Goal: Task Accomplishment & Management: Manage account settings

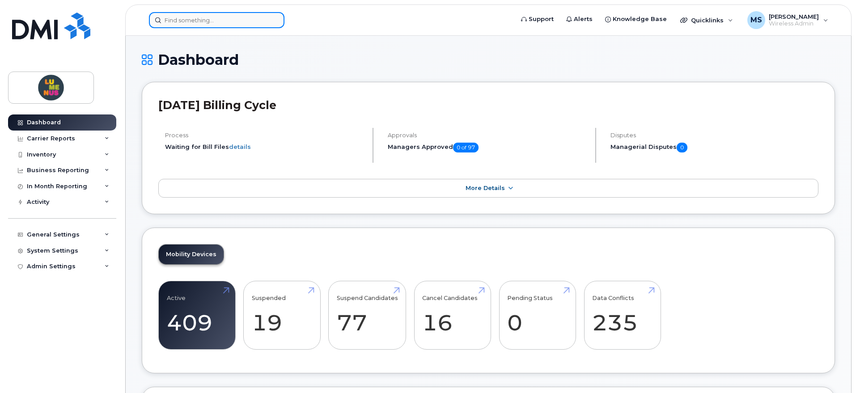
click at [226, 17] on input at bounding box center [216, 20] width 135 height 16
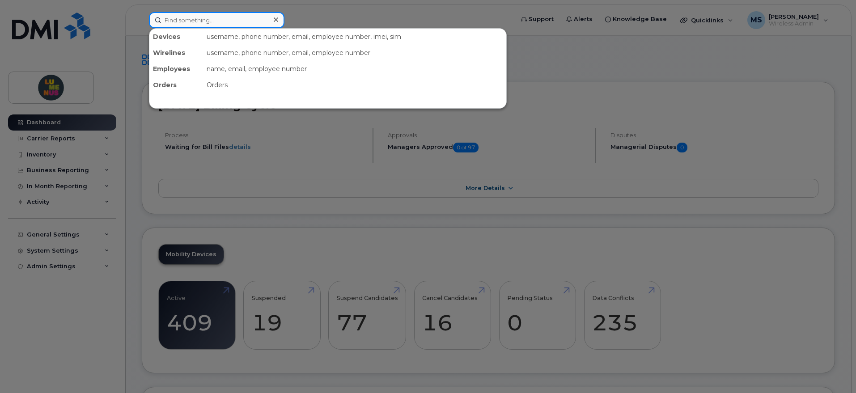
paste input "6473272028"
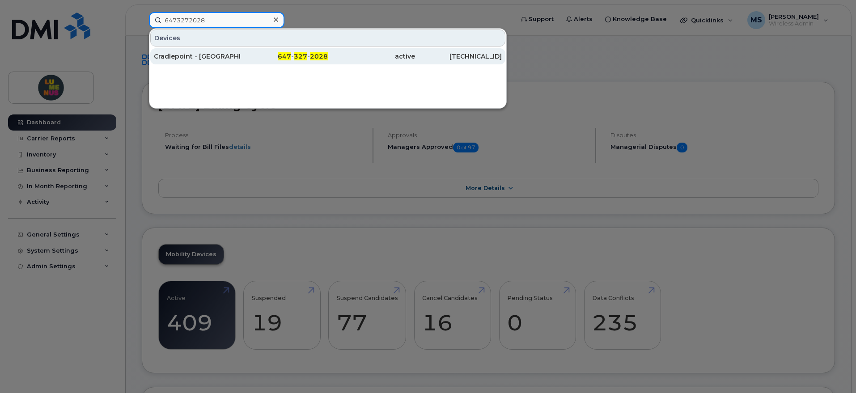
type input "6473272028"
click at [231, 58] on div "Cradlepoint - Lescon School (New Primary Connection)" at bounding box center [197, 56] width 87 height 9
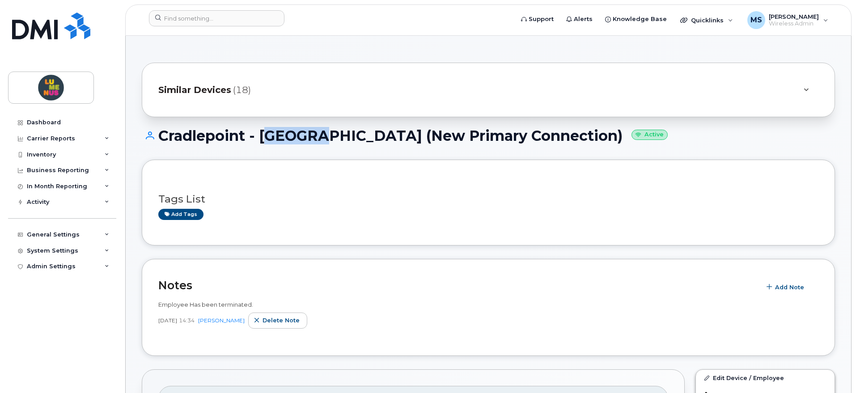
drag, startPoint x: 313, startPoint y: 139, endPoint x: 261, endPoint y: 142, distance: 51.9
click at [261, 142] on h1 "Cradlepoint - [GEOGRAPHIC_DATA] (New Primary Connection) Active" at bounding box center [488, 136] width 693 height 16
copy h1 "Lescon"
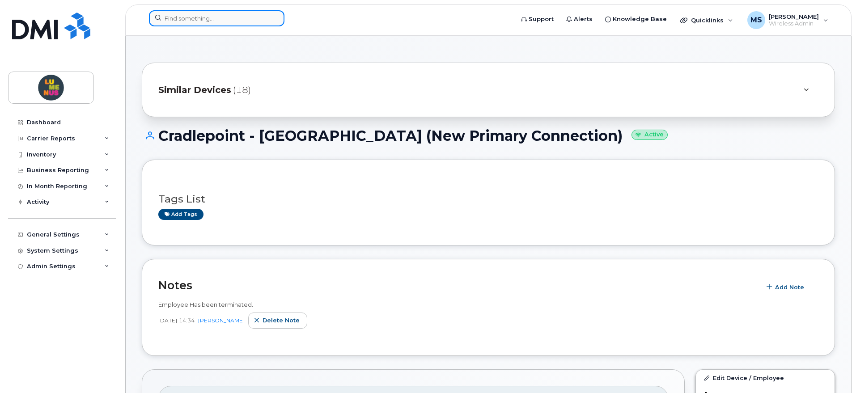
click at [230, 18] on input at bounding box center [216, 18] width 135 height 16
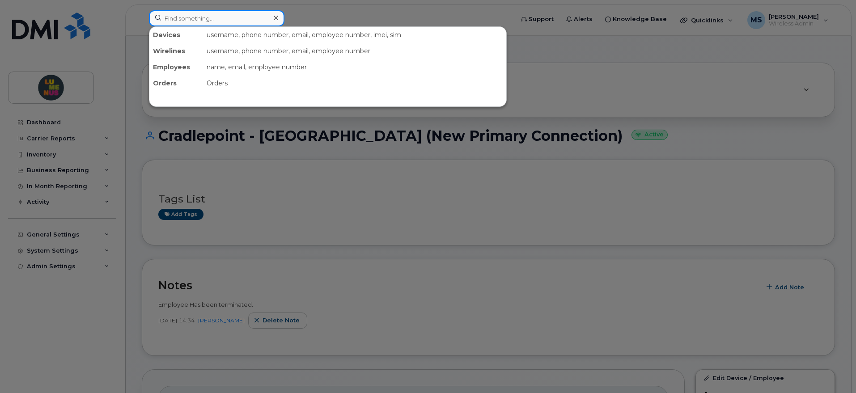
paste input "Lescon"
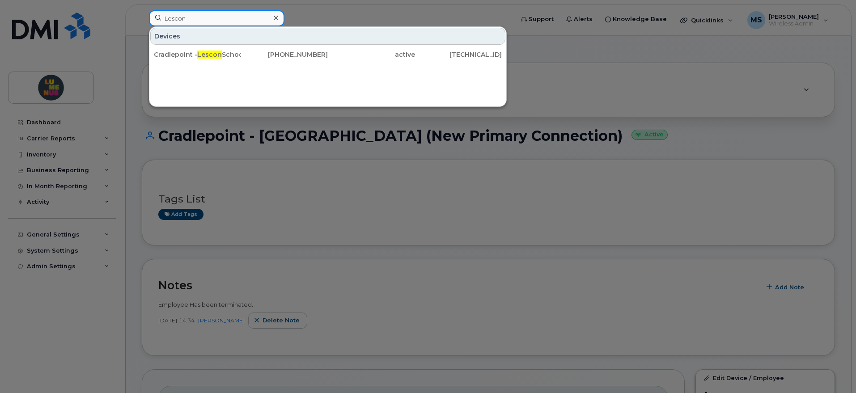
type input "Lescon"
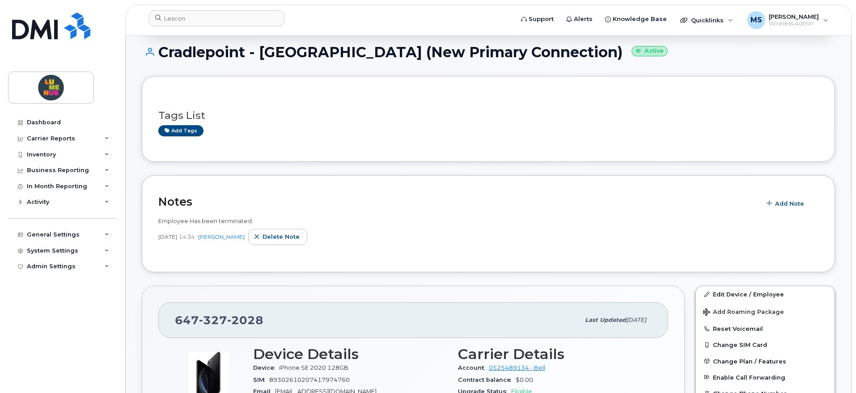
scroll to position [168, 0]
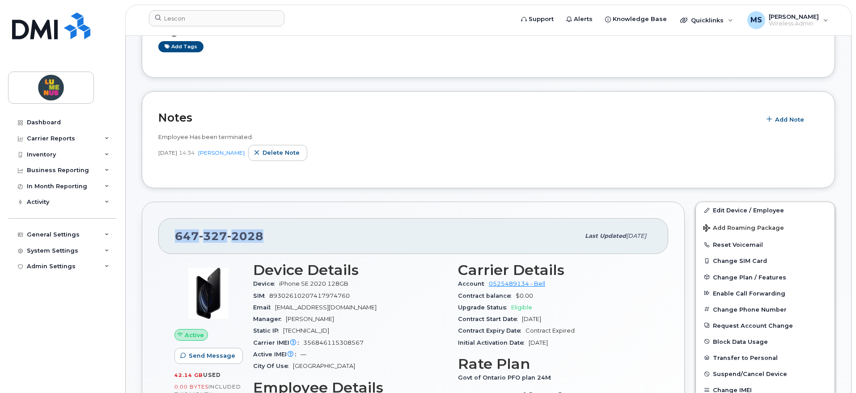
drag, startPoint x: 265, startPoint y: 229, endPoint x: 177, endPoint y: 237, distance: 88.0
click at [177, 237] on div "647 327 2028 Last updated Jul 15, 2025" at bounding box center [413, 236] width 510 height 36
copy span "647 327 2028"
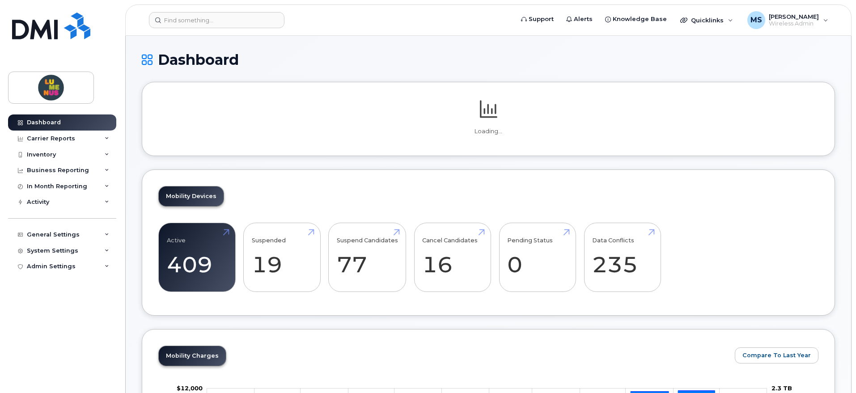
click at [224, 8] on header "Support Alerts Knowledge Base Quicklinks Suspend / Cancel Device Change SIM Car…" at bounding box center [488, 19] width 726 height 31
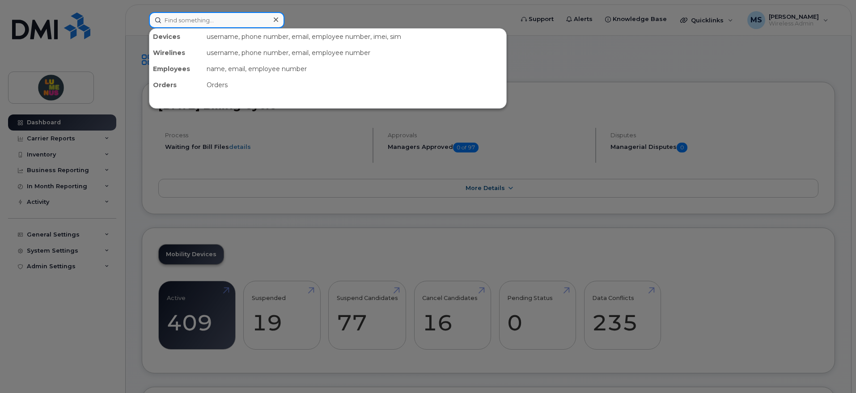
click at [221, 18] on input at bounding box center [216, 20] width 135 height 16
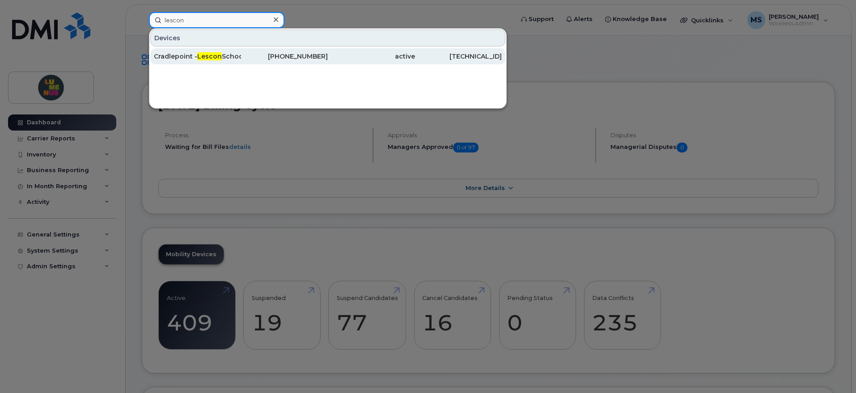
type input "lescon"
click at [238, 59] on div "Cradlepoint - Lescon School (New Primary Connection)" at bounding box center [197, 56] width 87 height 9
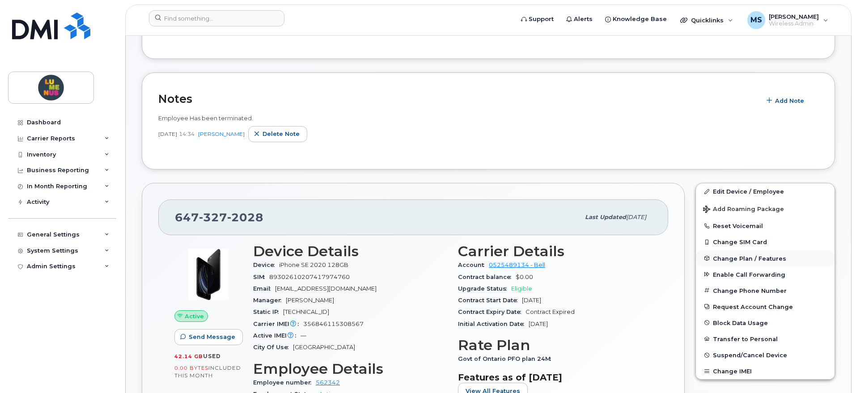
scroll to position [188, 0]
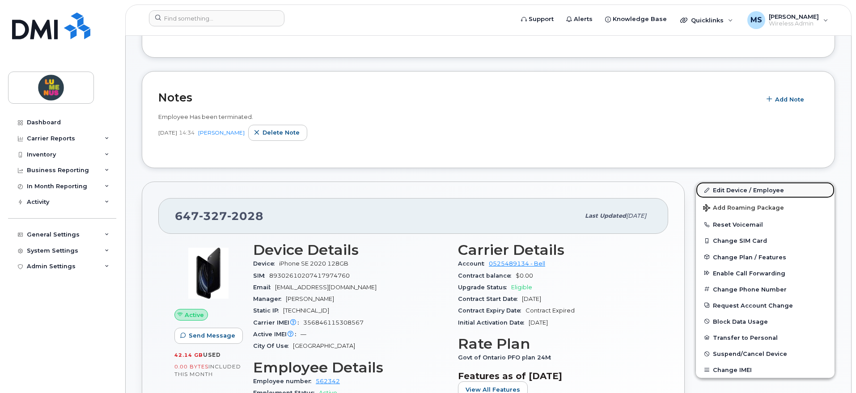
click at [743, 193] on link "Edit Device / Employee" at bounding box center [765, 190] width 139 height 16
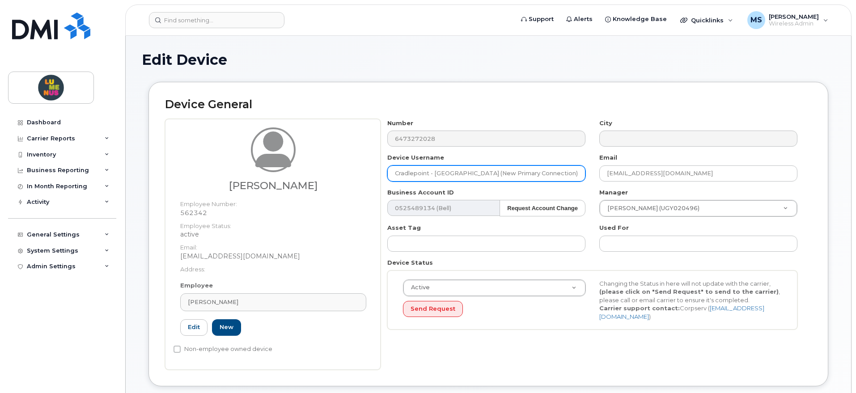
drag, startPoint x: 480, startPoint y: 173, endPoint x: 496, endPoint y: 173, distance: 16.5
click at [496, 173] on input "Cradlepoint - Lescon School (New Primary Connection)" at bounding box center [486, 173] width 198 height 16
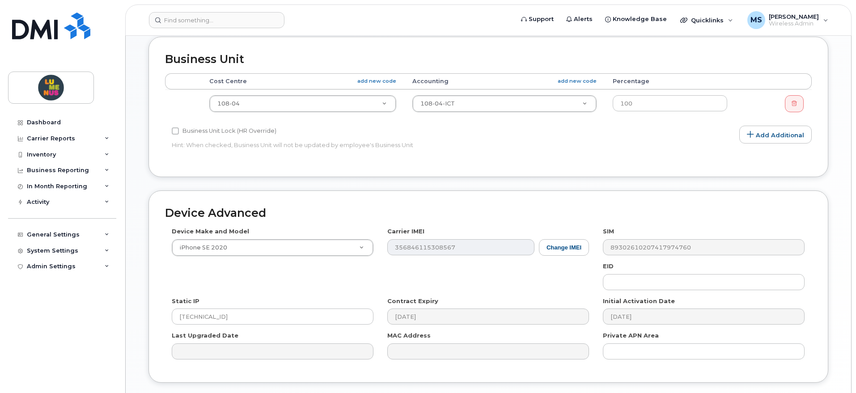
scroll to position [391, 0]
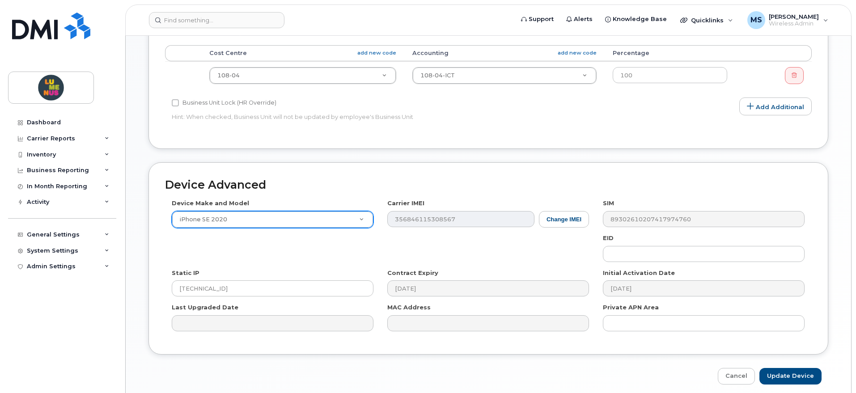
type input "Cradlepoint - [GEOGRAPHIC_DATA] (Primary Connection)"
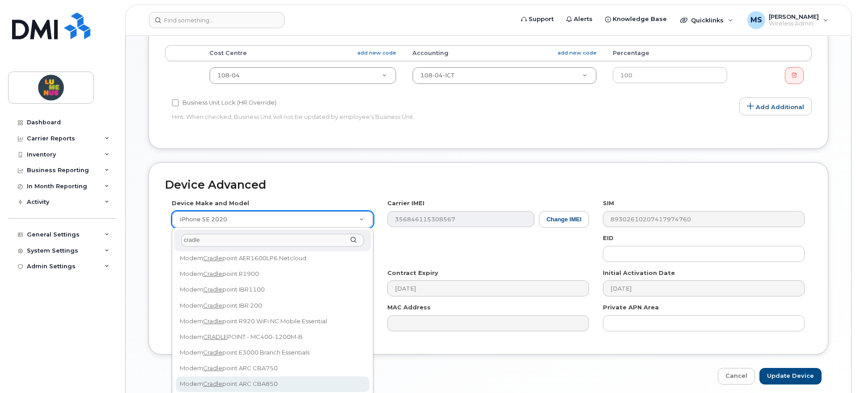
scroll to position [0, 0]
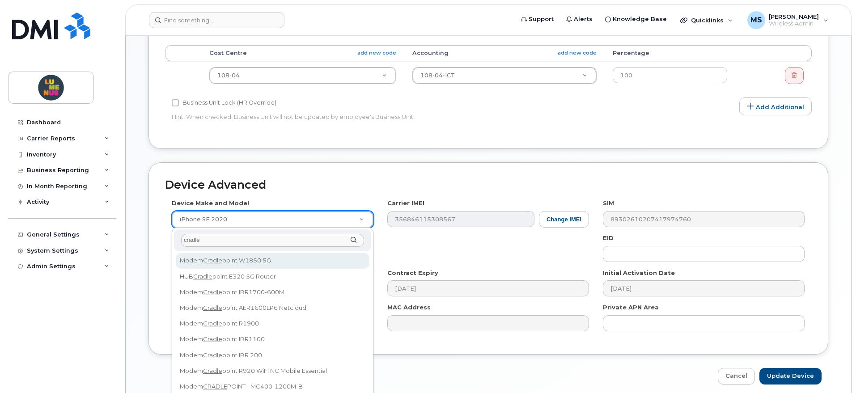
type input "cradle"
select select "3012"
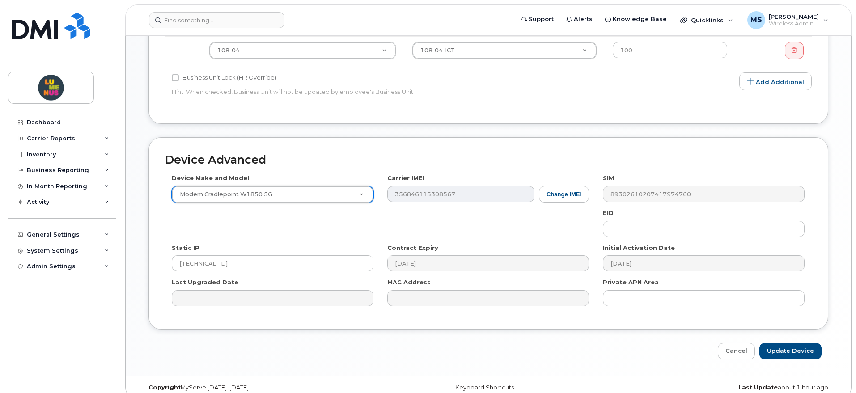
scroll to position [427, 0]
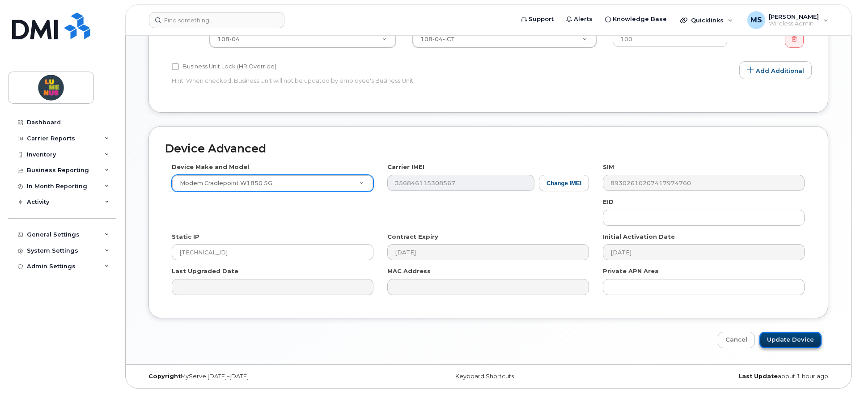
click at [799, 346] on input "Update Device" at bounding box center [790, 340] width 62 height 17
type input "Saving..."
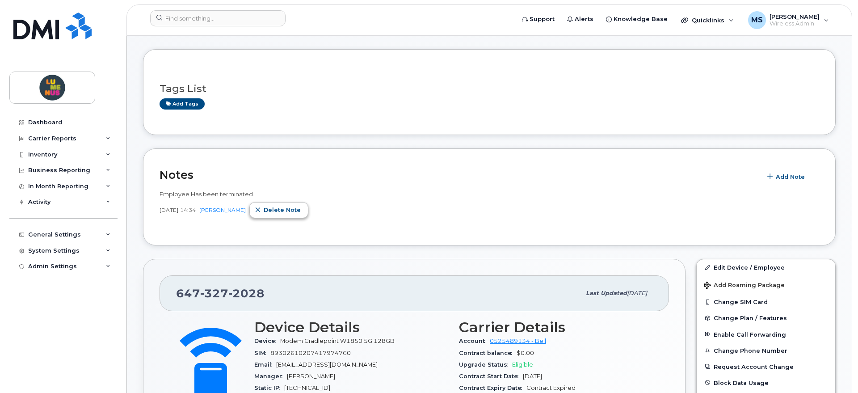
scroll to position [112, 0]
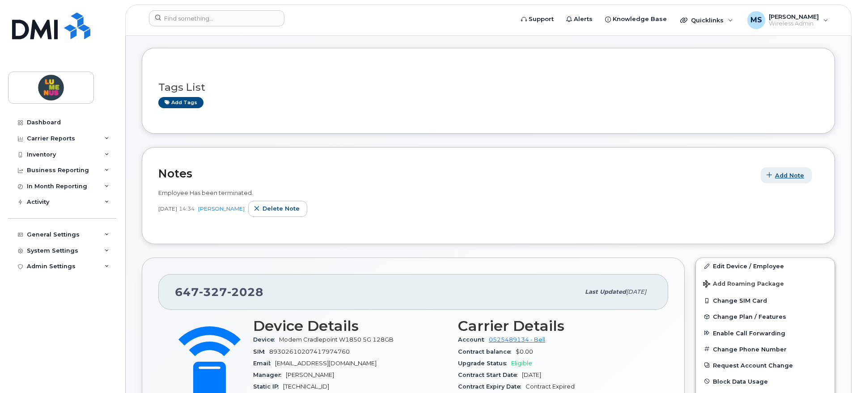
click at [793, 177] on span "Add Note" at bounding box center [789, 175] width 29 height 8
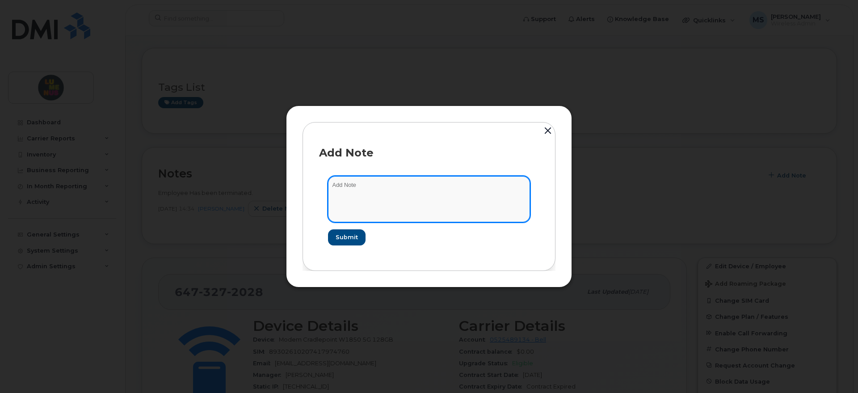
click at [457, 186] on textarea at bounding box center [429, 199] width 202 height 46
paste textarea "Username: [EMAIL_ADDRESS][DOMAIN_NAME] Password: [SECURITY_DATA] APN/Domain: [D…"
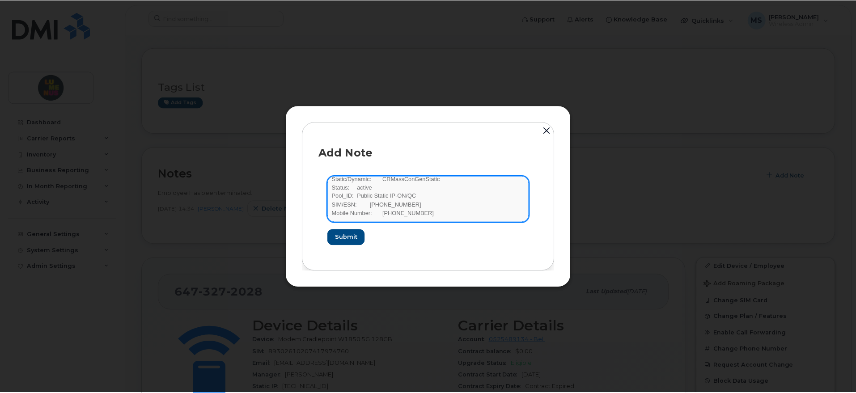
scroll to position [0, 0]
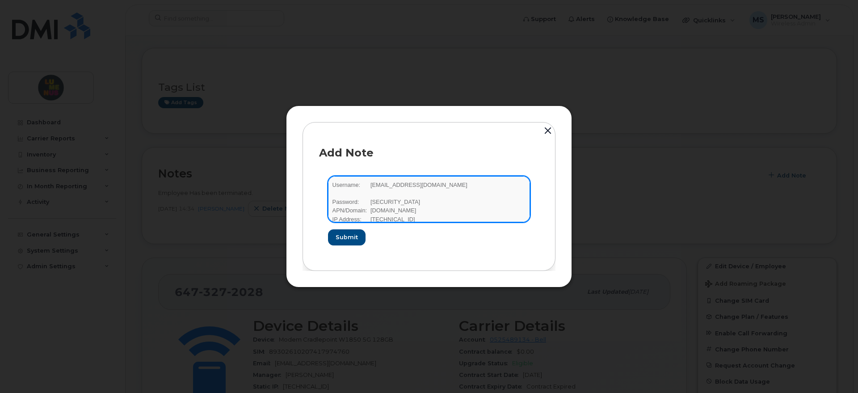
click at [332, 182] on textarea "Username: [EMAIL_ADDRESS][DOMAIN_NAME] Password: [SECURITY_DATA] APN/Domain: [D…" at bounding box center [429, 199] width 202 height 46
type textarea "Cradlepoint Config Info Username: 6473272028@crstat.bell.ca Password: E24FA372 …"
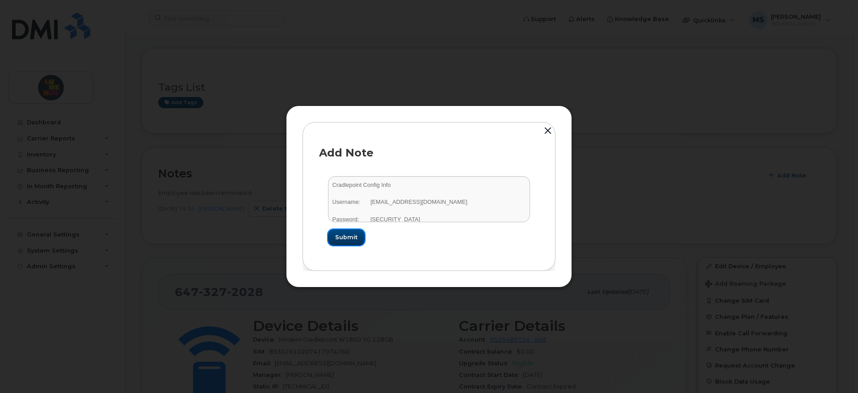
click at [346, 235] on span "Submit" at bounding box center [346, 237] width 22 height 8
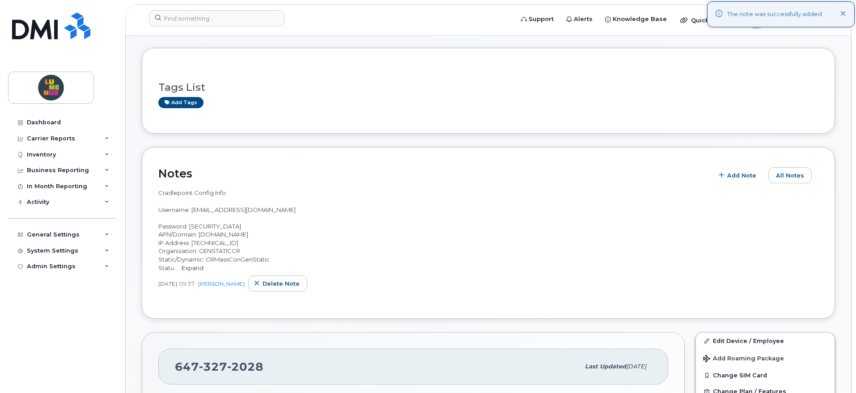
click at [193, 266] on link "Expand" at bounding box center [193, 267] width 22 height 7
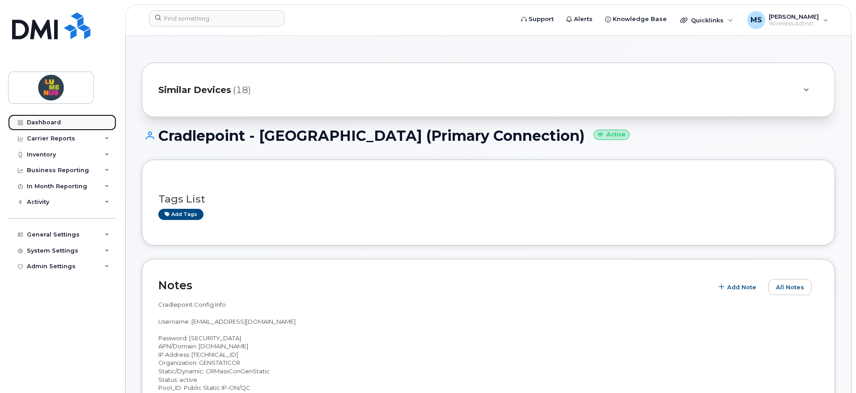
click at [76, 119] on link "Dashboard" at bounding box center [62, 122] width 108 height 16
